Goal: Task Accomplishment & Management: Complete application form

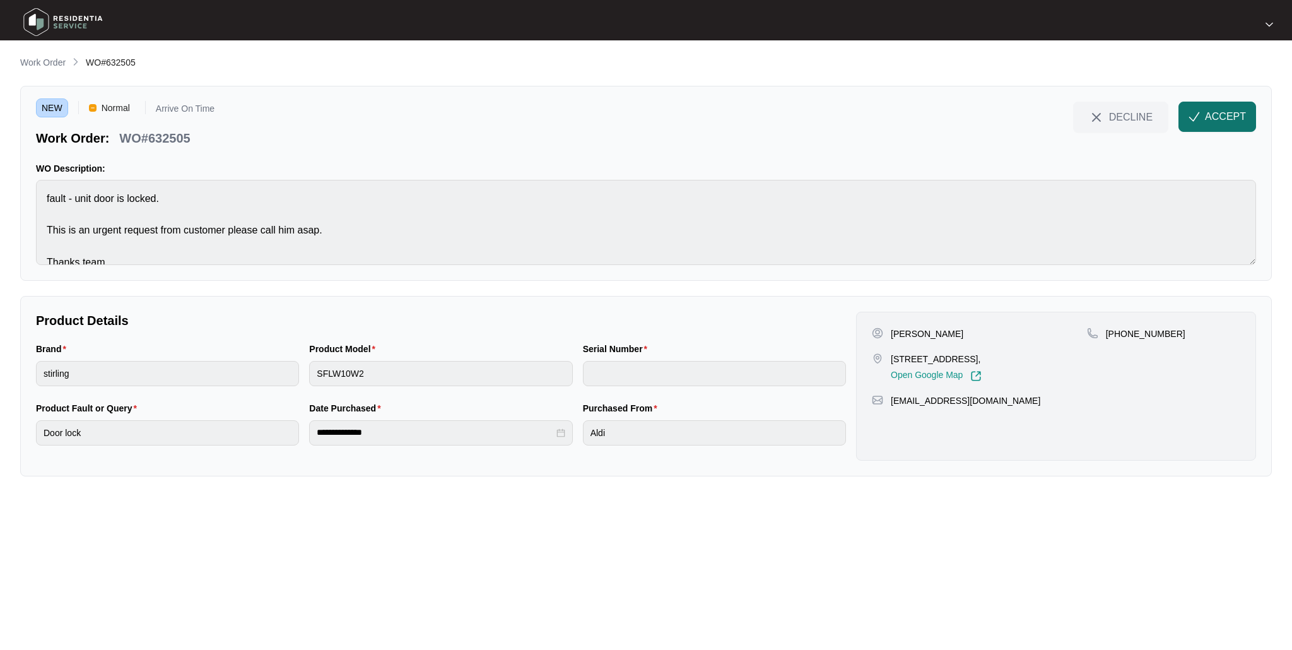
drag, startPoint x: 1227, startPoint y: 108, endPoint x: 1223, endPoint y: 115, distance: 8.5
click at [1227, 108] on button "ACCEPT" at bounding box center [1218, 117] width 78 height 30
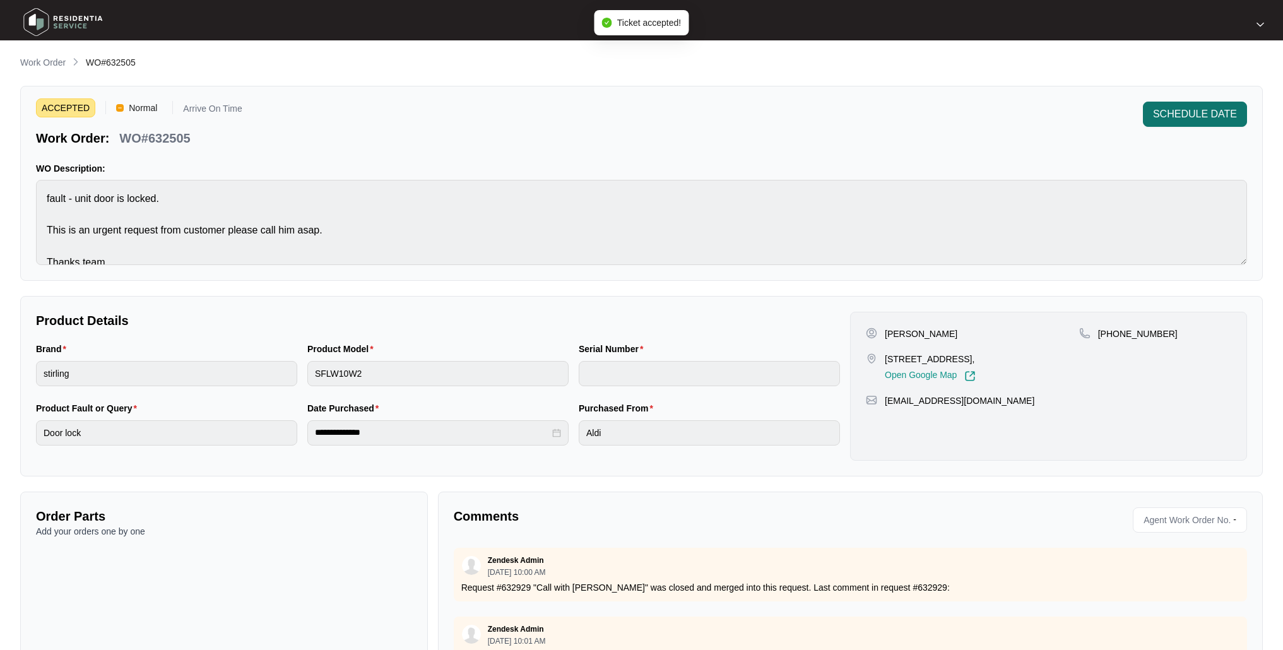
click at [1158, 116] on span "SCHEDULE DATE" at bounding box center [1195, 114] width 84 height 15
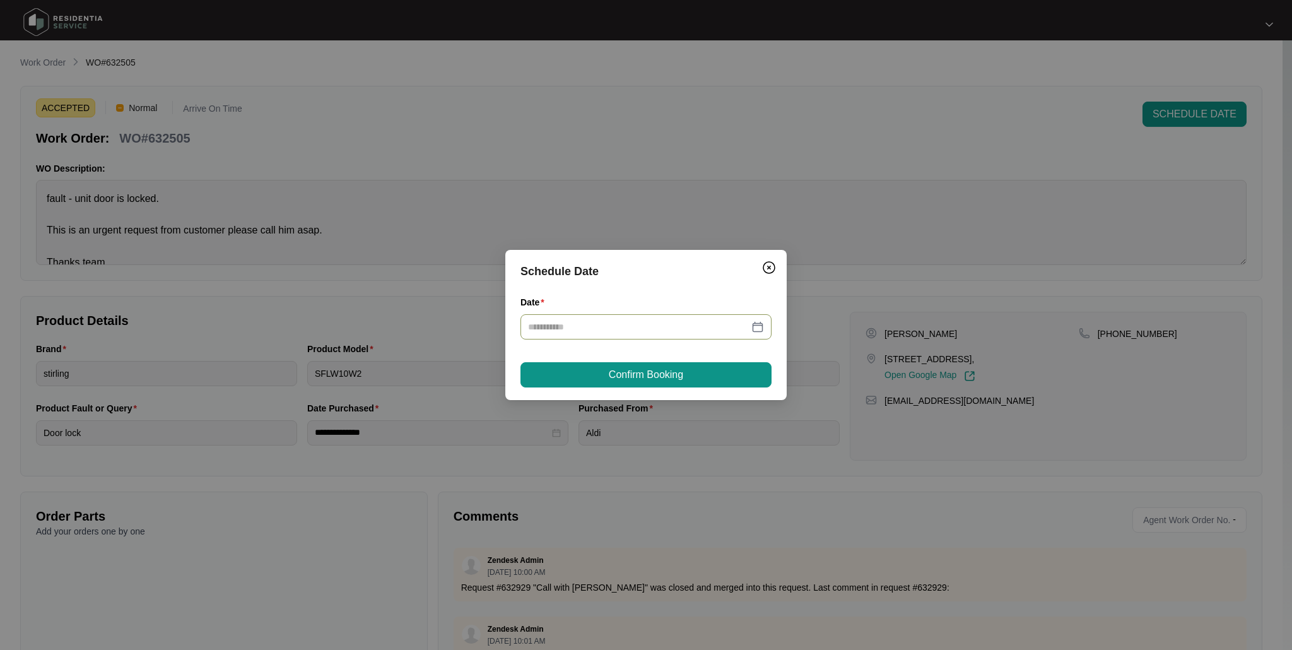
click at [760, 328] on div at bounding box center [646, 327] width 236 height 14
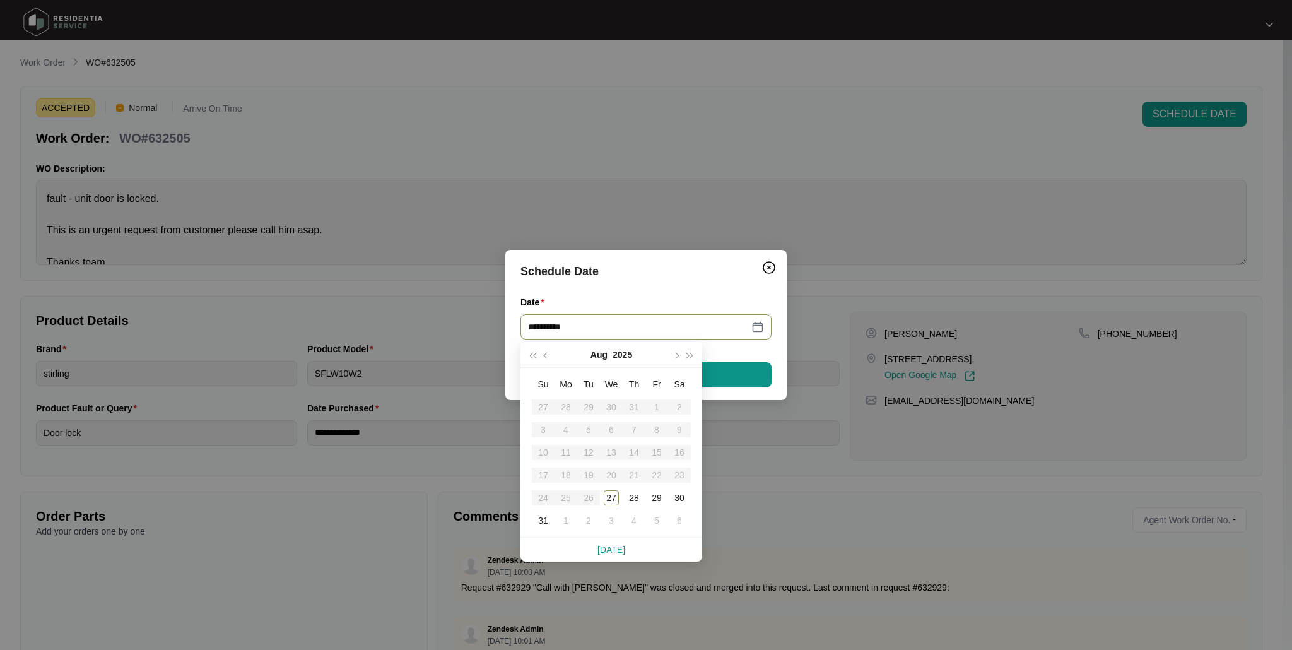
type input "**********"
click at [677, 355] on span "button" at bounding box center [676, 356] width 6 height 6
click at [563, 404] on div "1" at bounding box center [566, 406] width 15 height 15
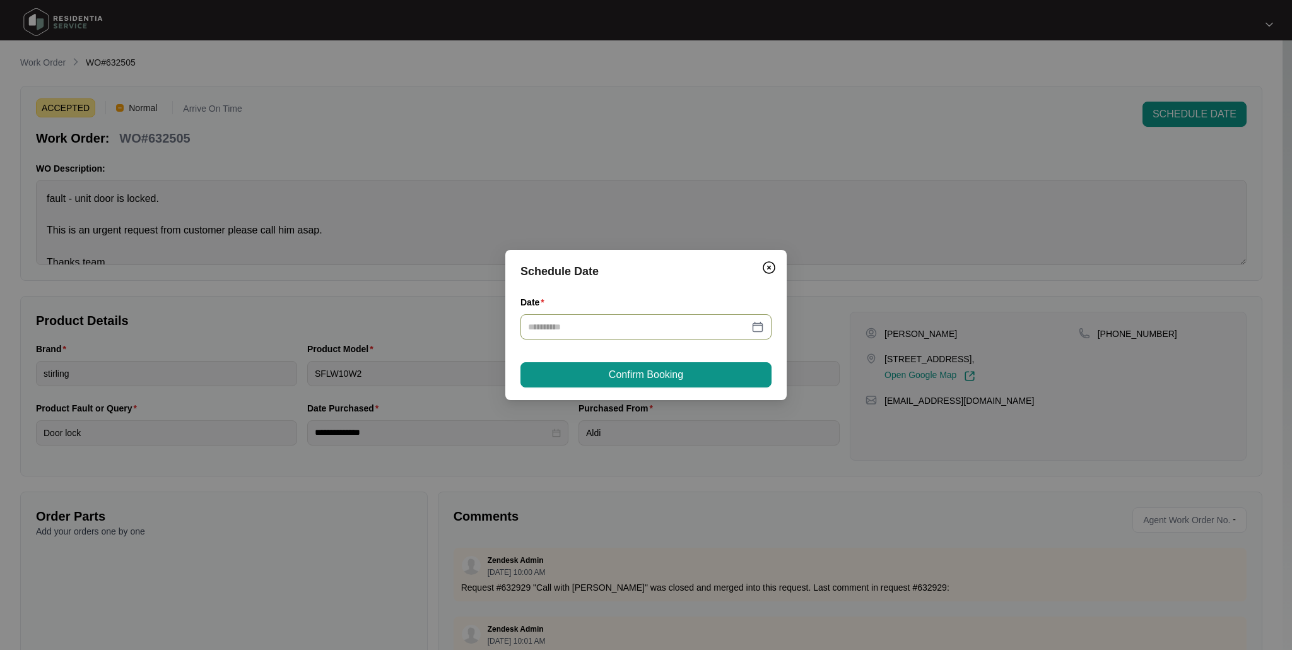
type input "**********"
click at [685, 376] on button "Confirm Booking" at bounding box center [646, 374] width 251 height 25
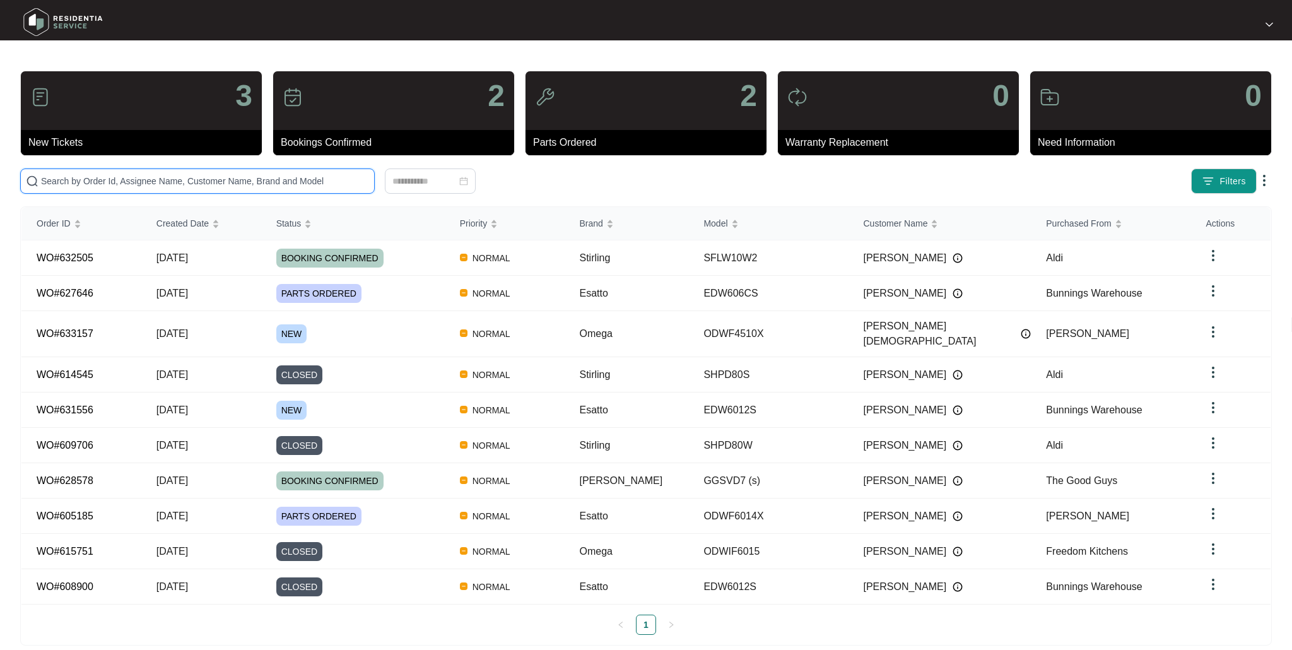
drag, startPoint x: 110, startPoint y: 182, endPoint x: 106, endPoint y: 198, distance: 15.6
click at [110, 182] on input "text" at bounding box center [205, 181] width 328 height 14
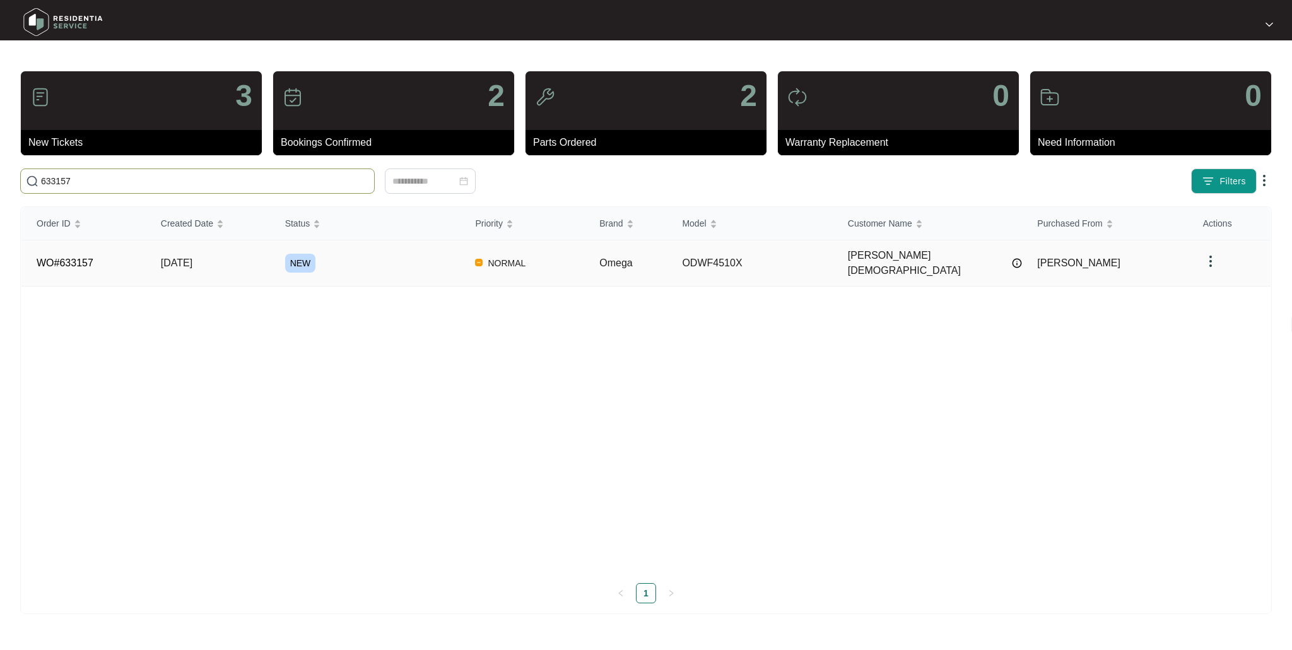
type input "633157"
click at [411, 261] on div "NEW" at bounding box center [372, 263] width 175 height 19
